Goal: Information Seeking & Learning: Learn about a topic

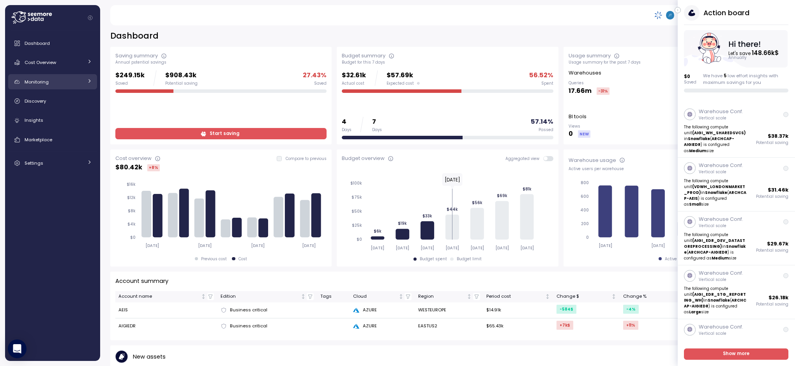
click at [41, 81] on span "Monitoring" at bounding box center [37, 82] width 24 height 6
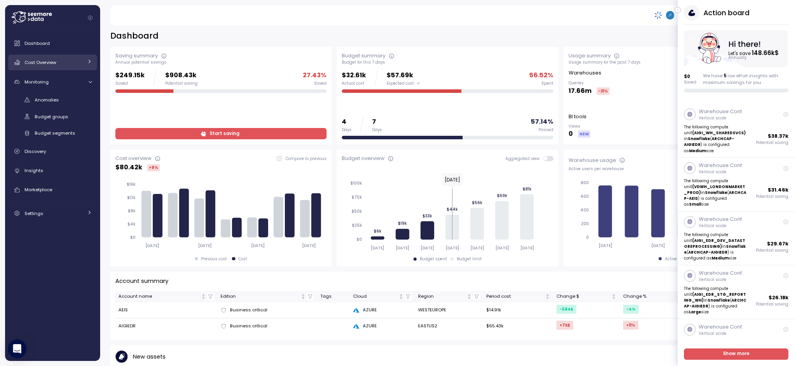
click at [37, 62] on span "Cost Overview" at bounding box center [41, 62] width 32 height 6
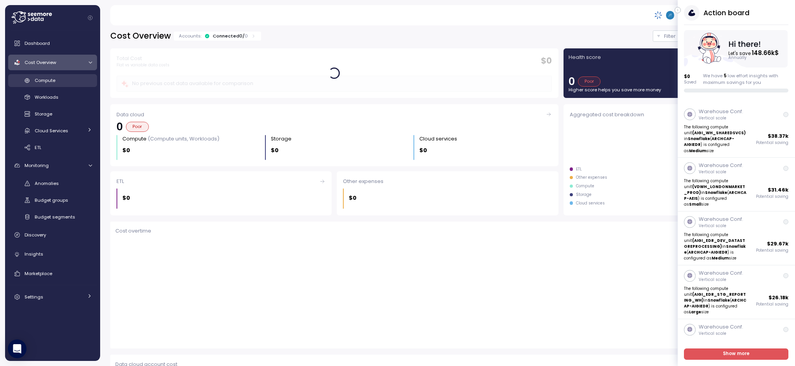
click at [44, 80] on span "Compute" at bounding box center [45, 80] width 21 height 6
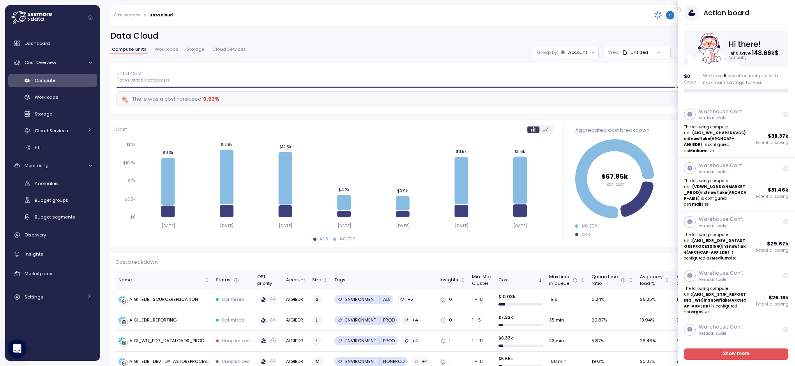
click at [162, 49] on span "Workloads" at bounding box center [167, 49] width 24 height 4
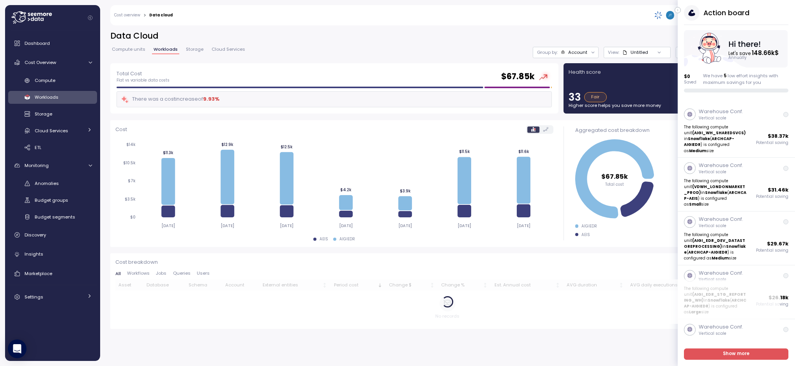
click at [591, 51] on icon at bounding box center [593, 52] width 5 height 5
click at [479, 35] on h2 "Data Cloud" at bounding box center [447, 35] width 675 height 11
click at [134, 50] on span "Compute units" at bounding box center [129, 49] width 34 height 4
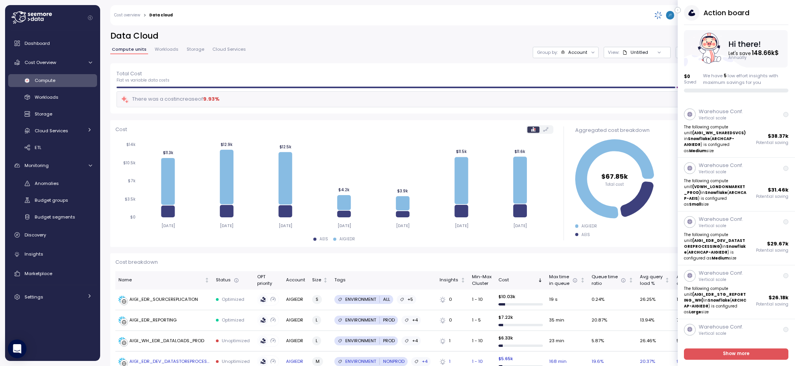
scroll to position [78, 0]
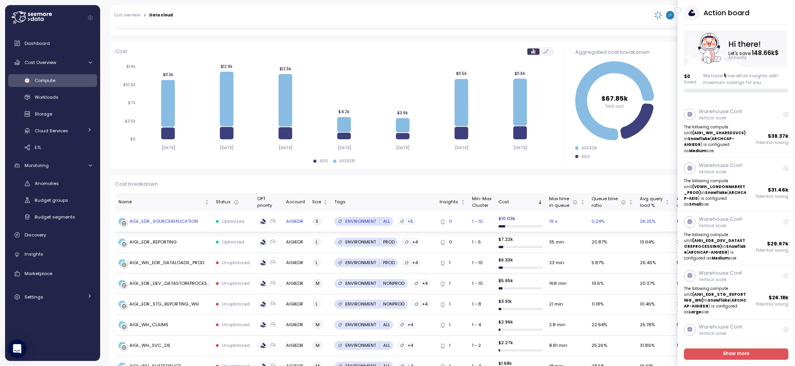
click at [150, 220] on div "AIGI_EDR_SOURCEREPLICATION" at bounding box center [163, 221] width 69 height 7
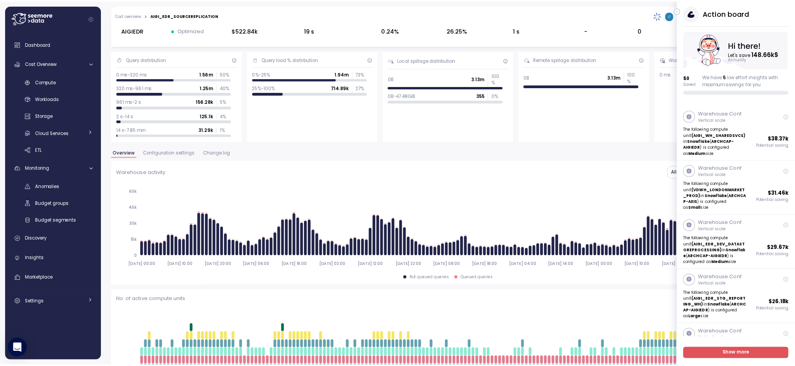
scroll to position [1, 0]
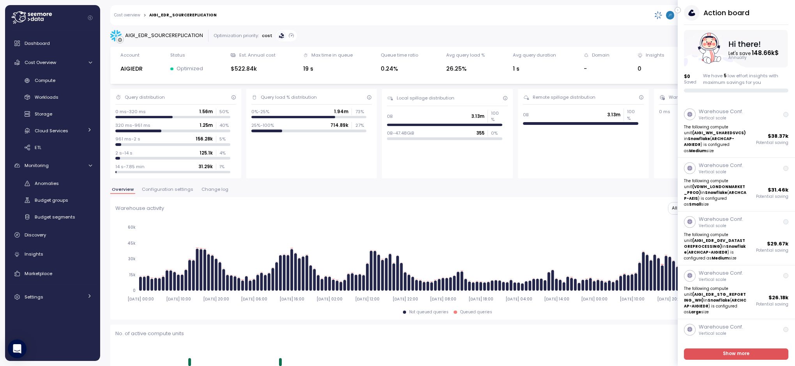
click at [630, 220] on icon "2025-09-24 00:00 2025-09-24 10:00 2025-09-24 20:00 2025-09-25 06:00 2025-09-25 …" at bounding box center [444, 262] width 659 height 87
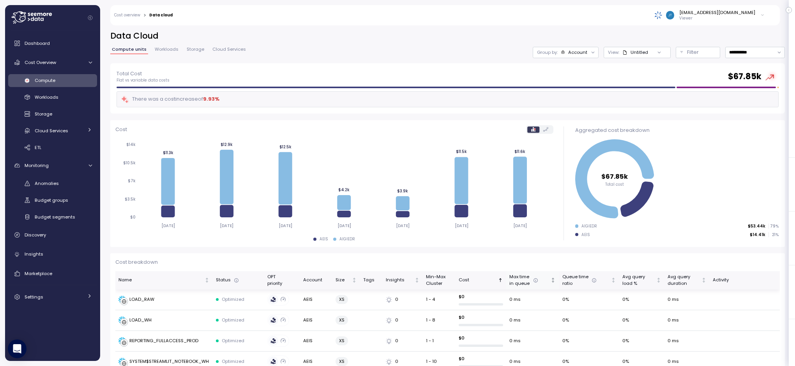
scroll to position [78, 0]
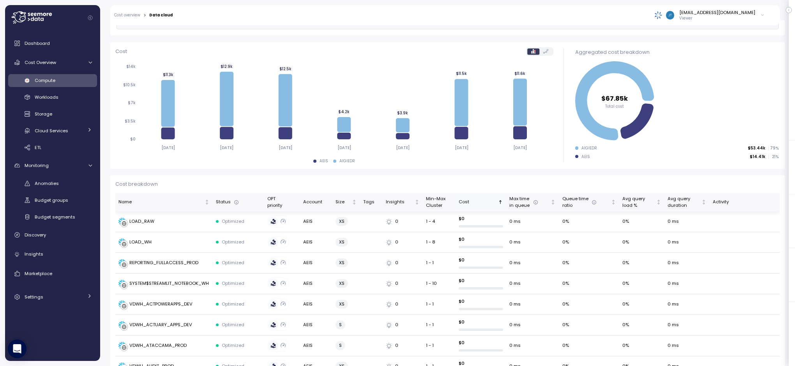
click at [498, 201] on icon "Sorted ascending" at bounding box center [500, 201] width 5 height 5
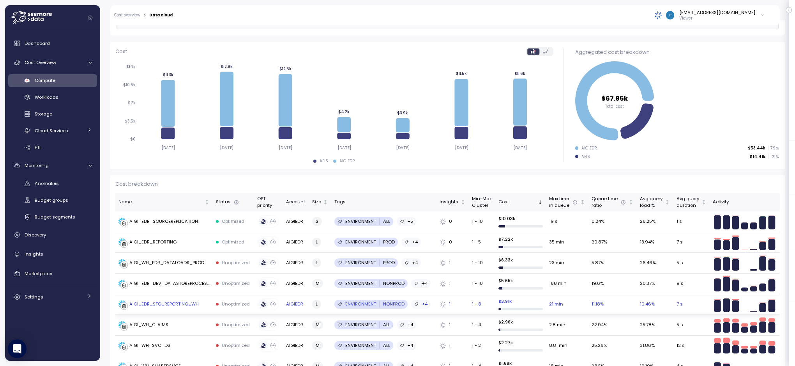
click at [160, 303] on div "AIGI_EDR_STG_REPORTING_WH" at bounding box center [163, 304] width 69 height 7
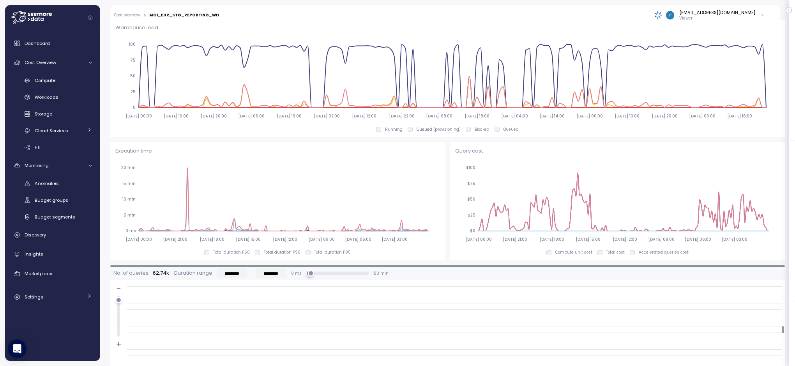
scroll to position [606, 0]
drag, startPoint x: 119, startPoint y: 334, endPoint x: 119, endPoint y: 291, distance: 42.5
click at [119, 291] on div "- +" at bounding box center [119, 317] width 6 height 64
click at [118, 333] on div at bounding box center [118, 315] width 3 height 39
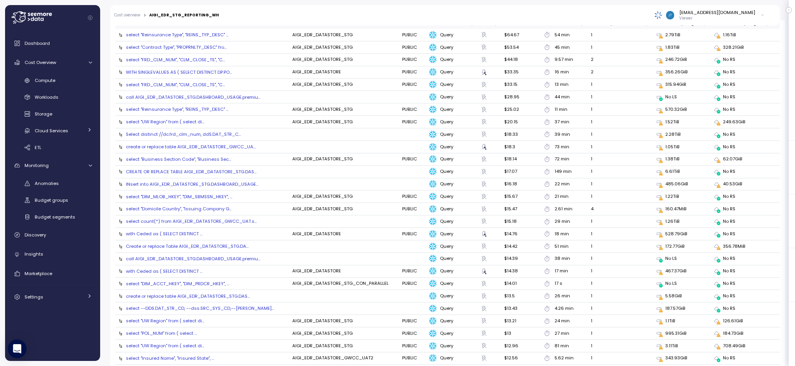
scroll to position [586, 0]
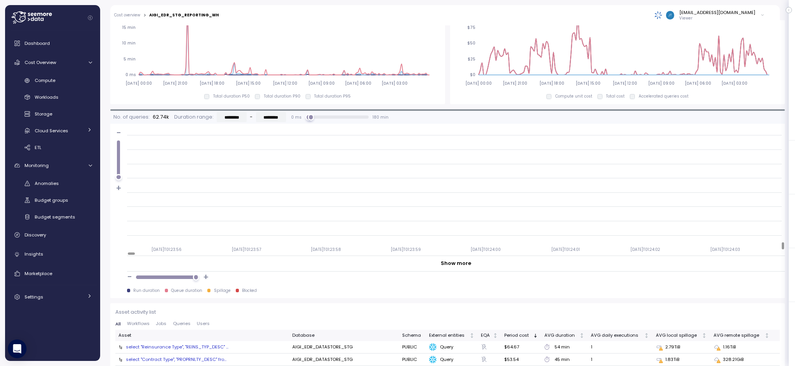
click at [175, 347] on div "select "Reinsurance Type", "REINS_TYP_DESC" ..." at bounding box center [177, 346] width 103 height 6
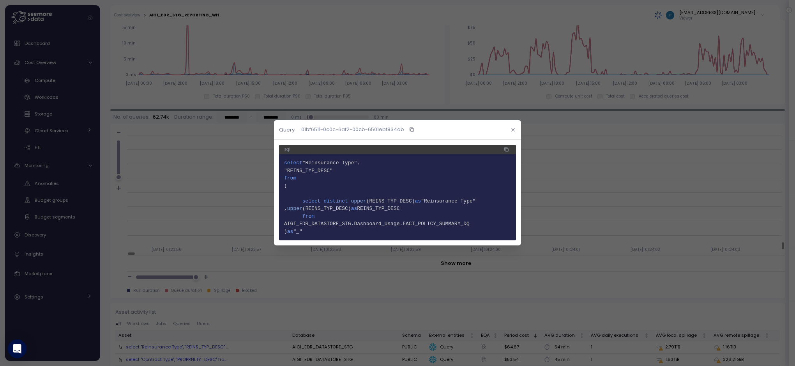
click at [513, 128] on icon "button" at bounding box center [513, 129] width 5 height 5
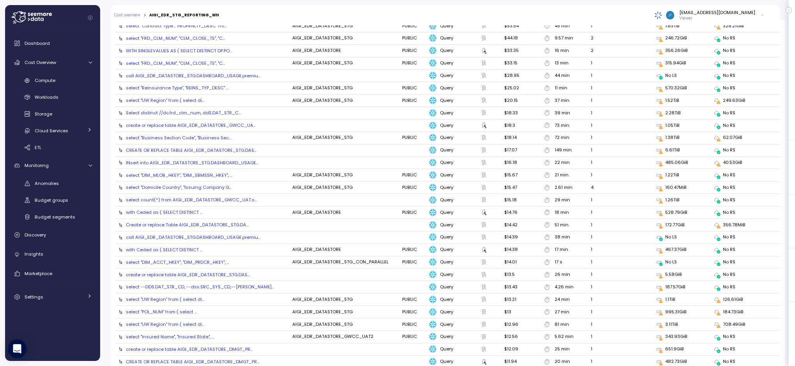
scroll to position [841, 0]
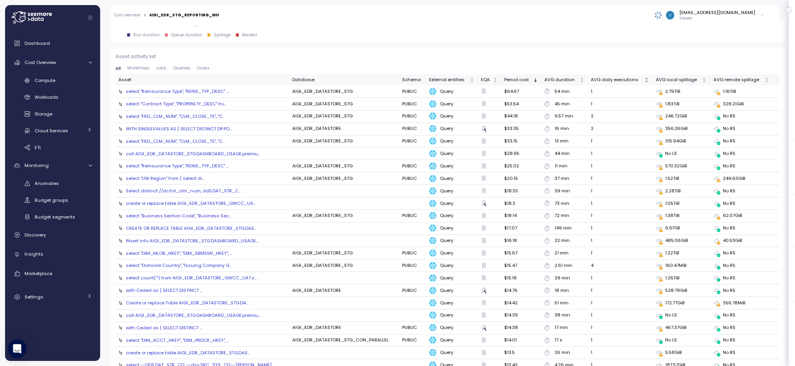
click at [644, 79] on icon "Not sorted" at bounding box center [646, 79] width 5 height 5
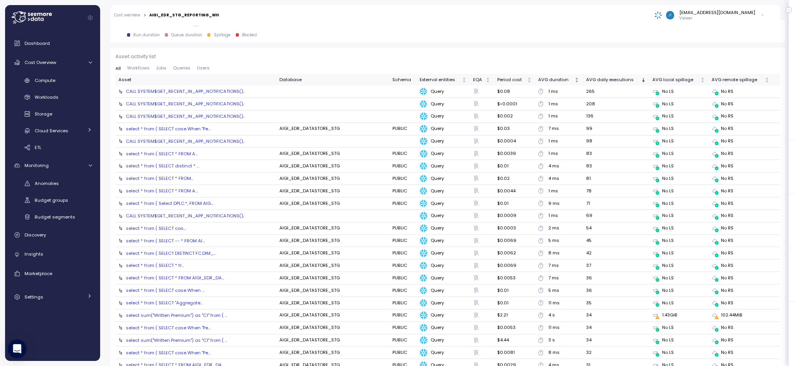
click at [577, 79] on icon "Not sorted" at bounding box center [577, 80] width 0 height 4
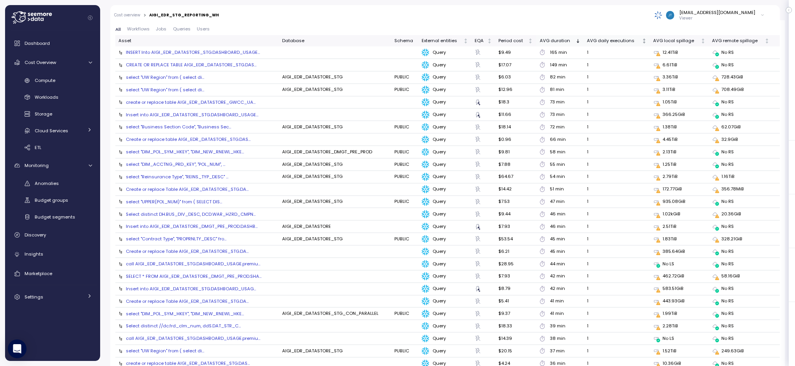
scroll to position [763, 0]
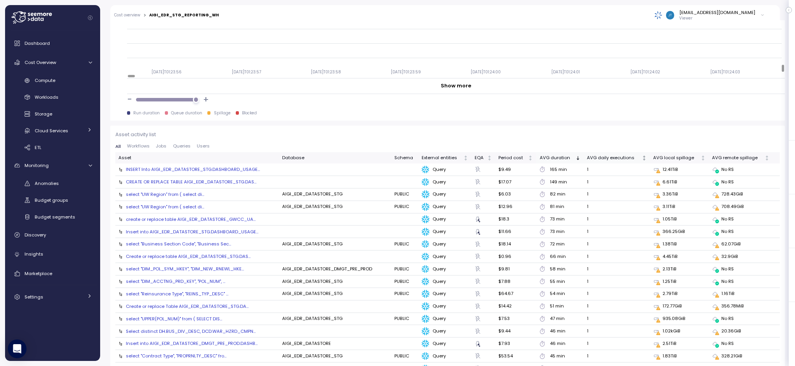
click at [206, 146] on span "Users" at bounding box center [203, 146] width 13 height 4
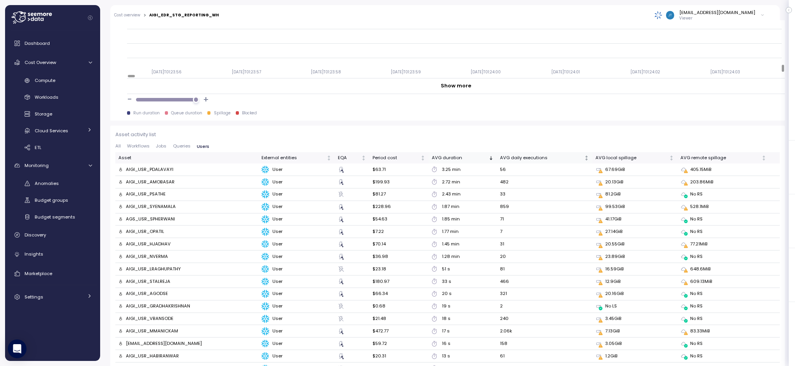
click at [179, 144] on span "Queries" at bounding box center [182, 146] width 18 height 4
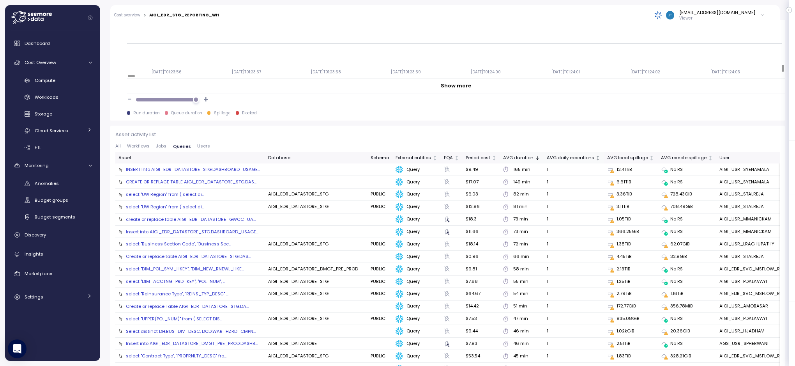
drag, startPoint x: 249, startPoint y: 182, endPoint x: 456, endPoint y: 129, distance: 213.3
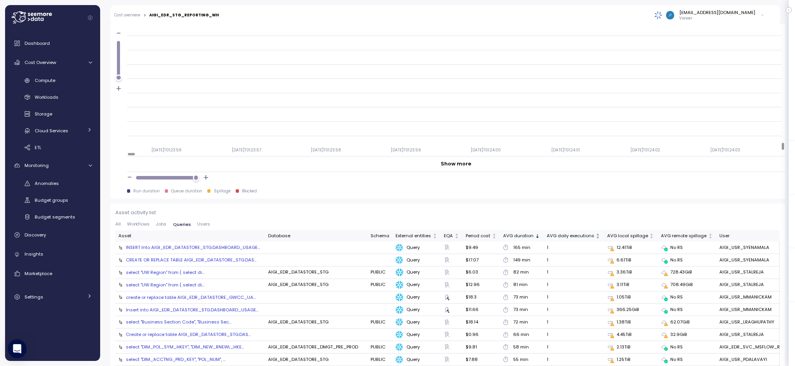
scroll to position [802, 0]
